Goal: Transaction & Acquisition: Purchase product/service

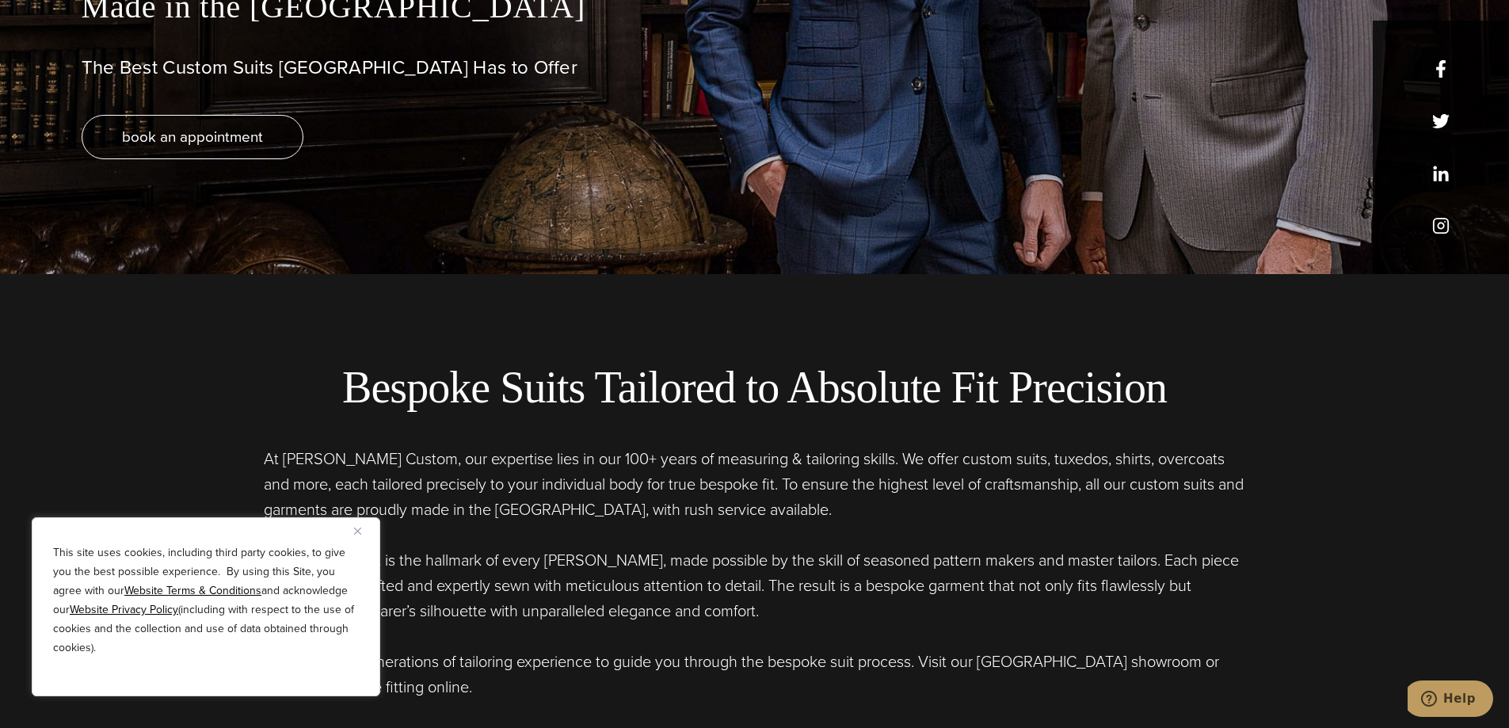
scroll to position [555, 0]
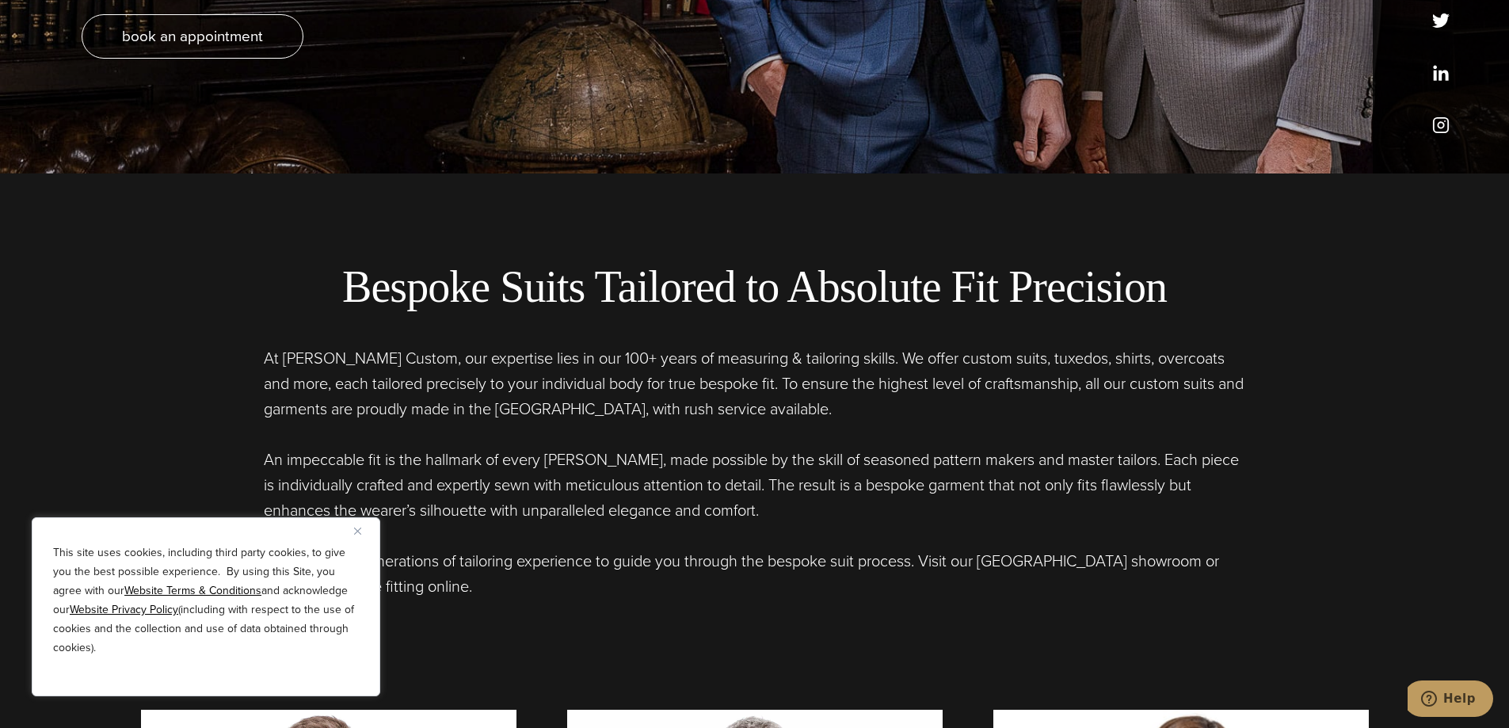
click at [353, 531] on div "This site uses cookies, including third party cookies, to give you the best pos…" at bounding box center [206, 606] width 349 height 179
click at [356, 525] on button "Close" at bounding box center [363, 530] width 19 height 19
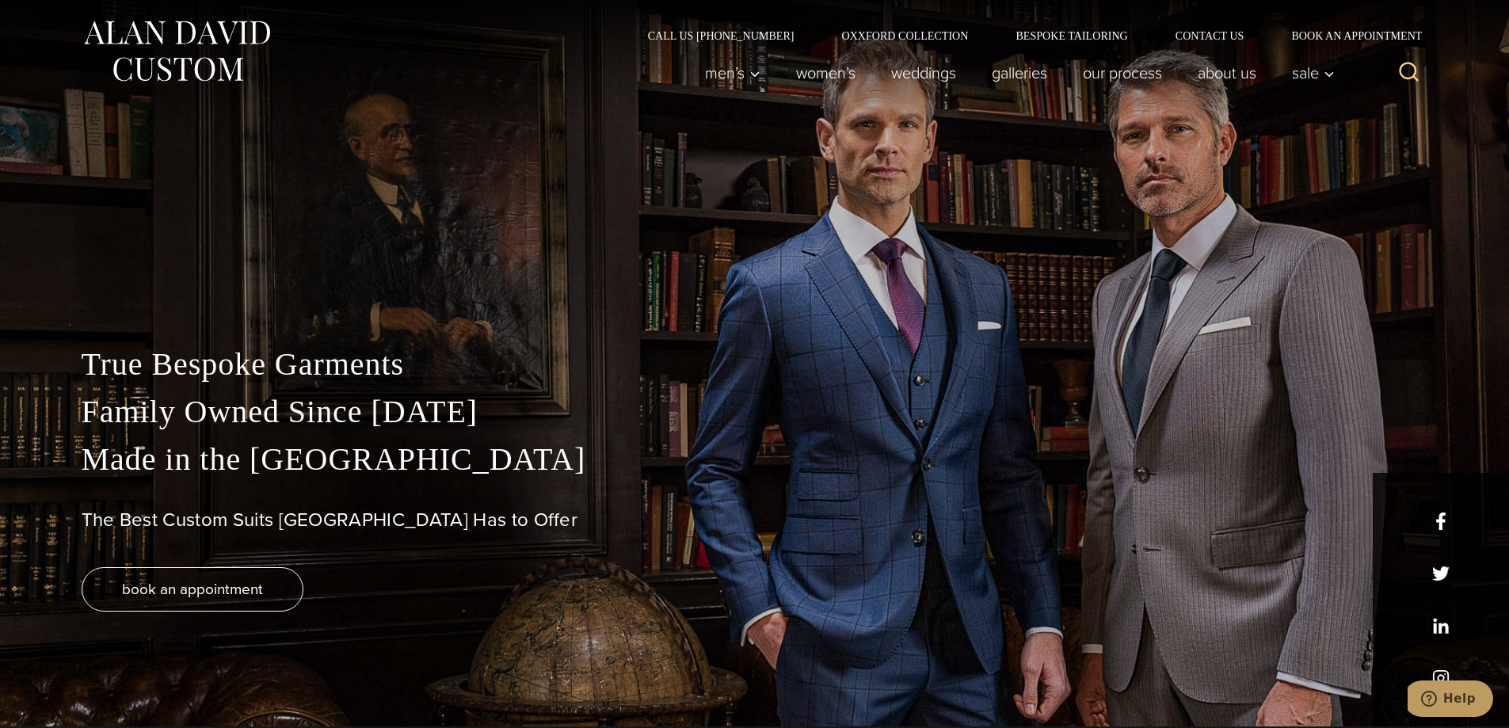
scroll to position [0, 0]
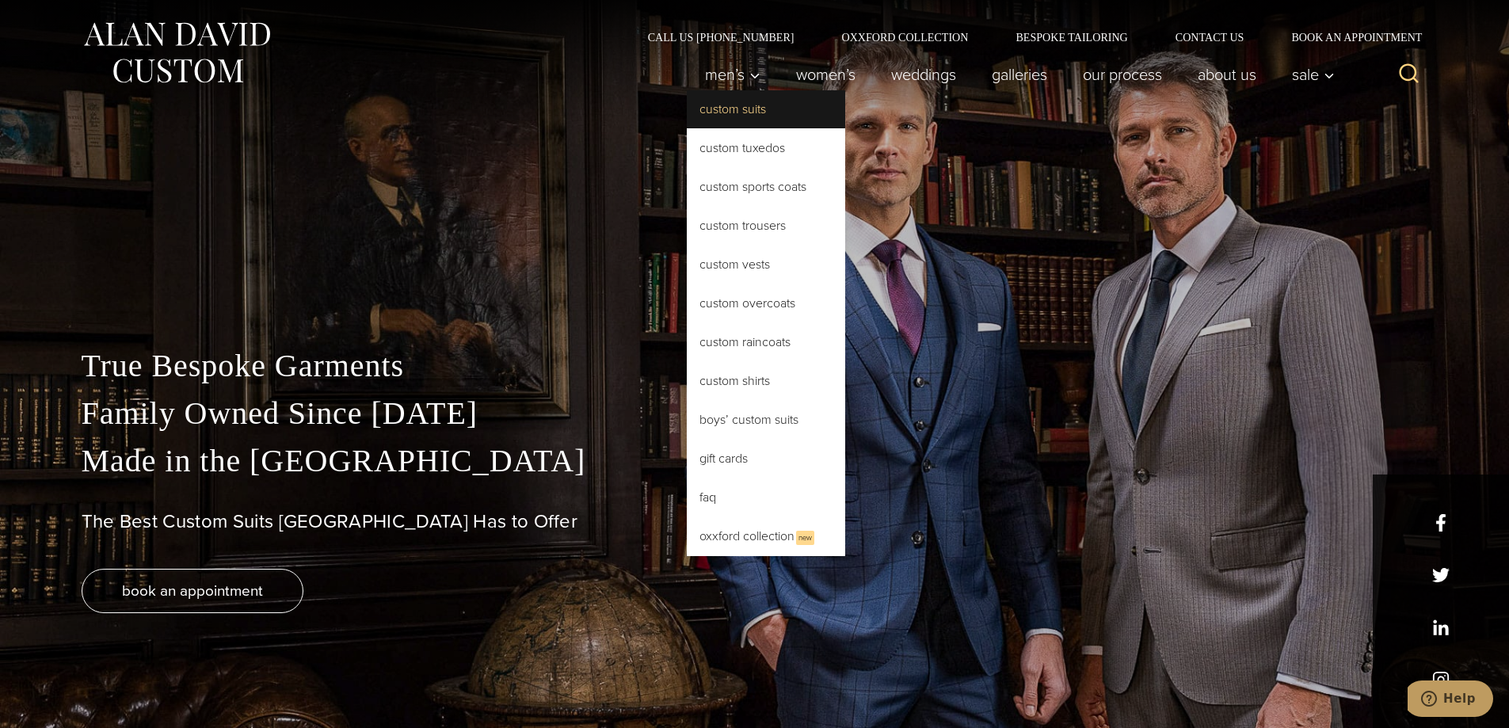
click at [729, 107] on link "Custom Suits" at bounding box center [766, 109] width 158 height 38
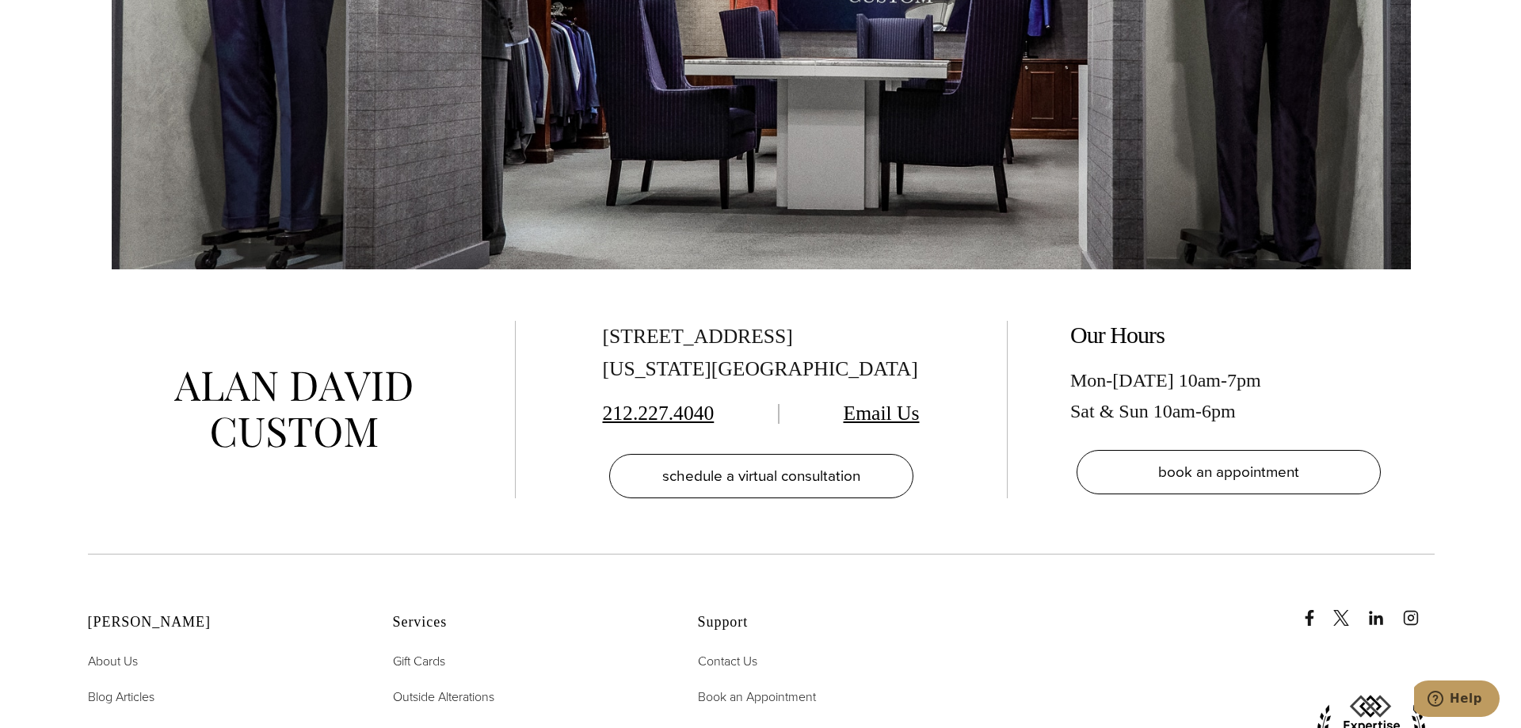
scroll to position [10220, 0]
